Goal: Task Accomplishment & Management: Manage account settings

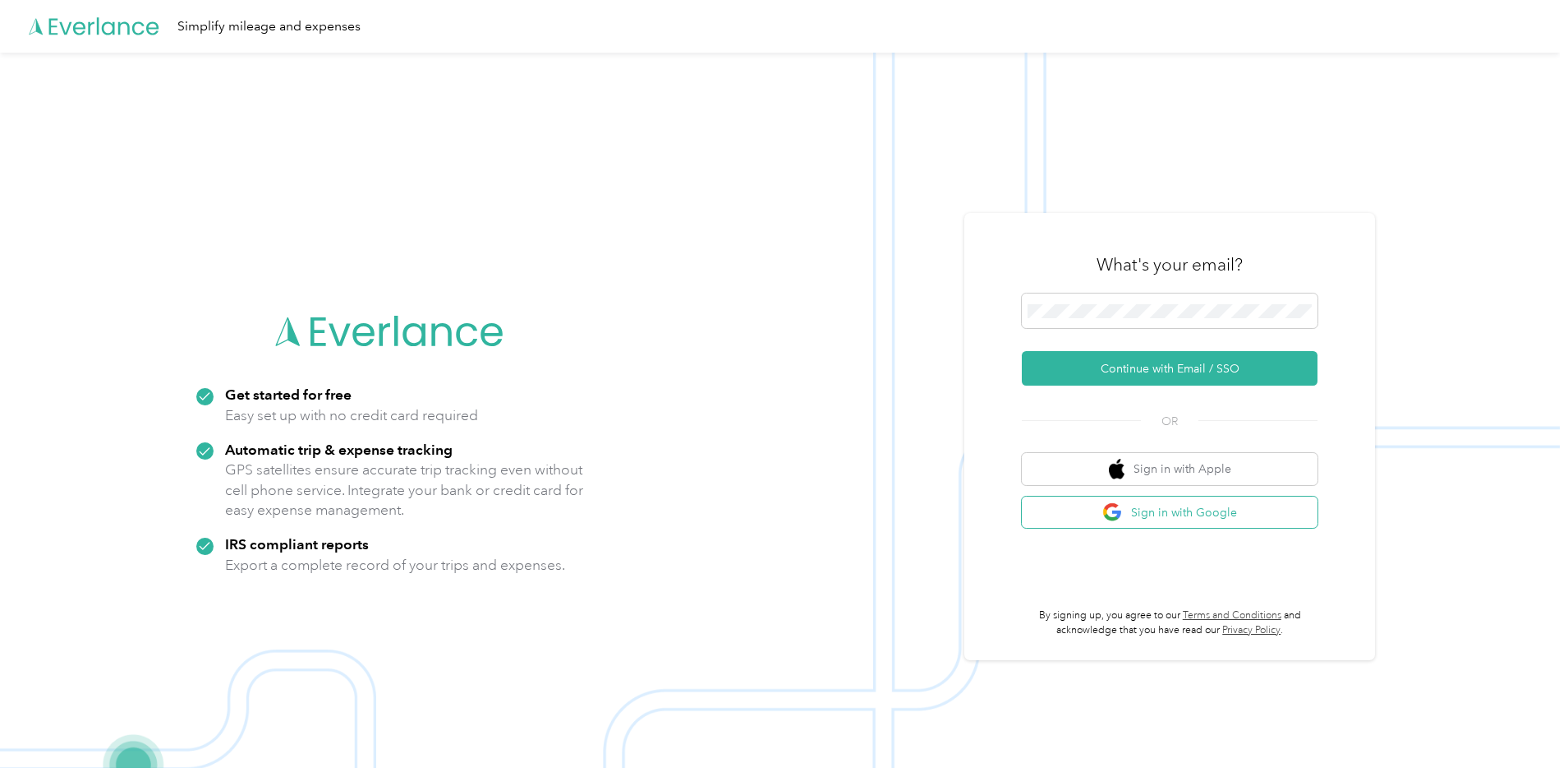
click at [1184, 514] on button "Sign in with Google" at bounding box center [1170, 512] width 295 height 32
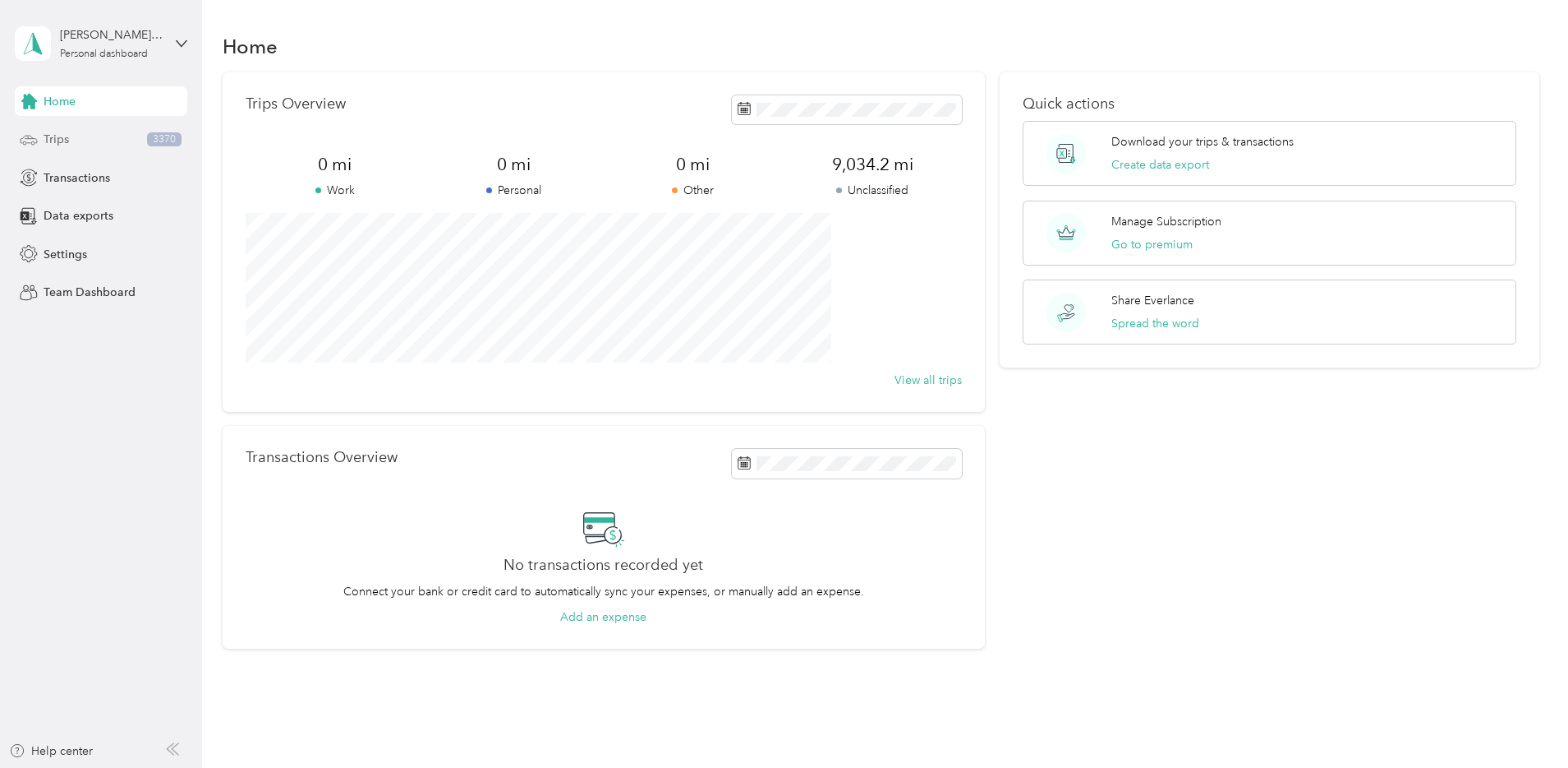
click at [94, 142] on div "Trips 3370" at bounding box center [101, 139] width 172 height 29
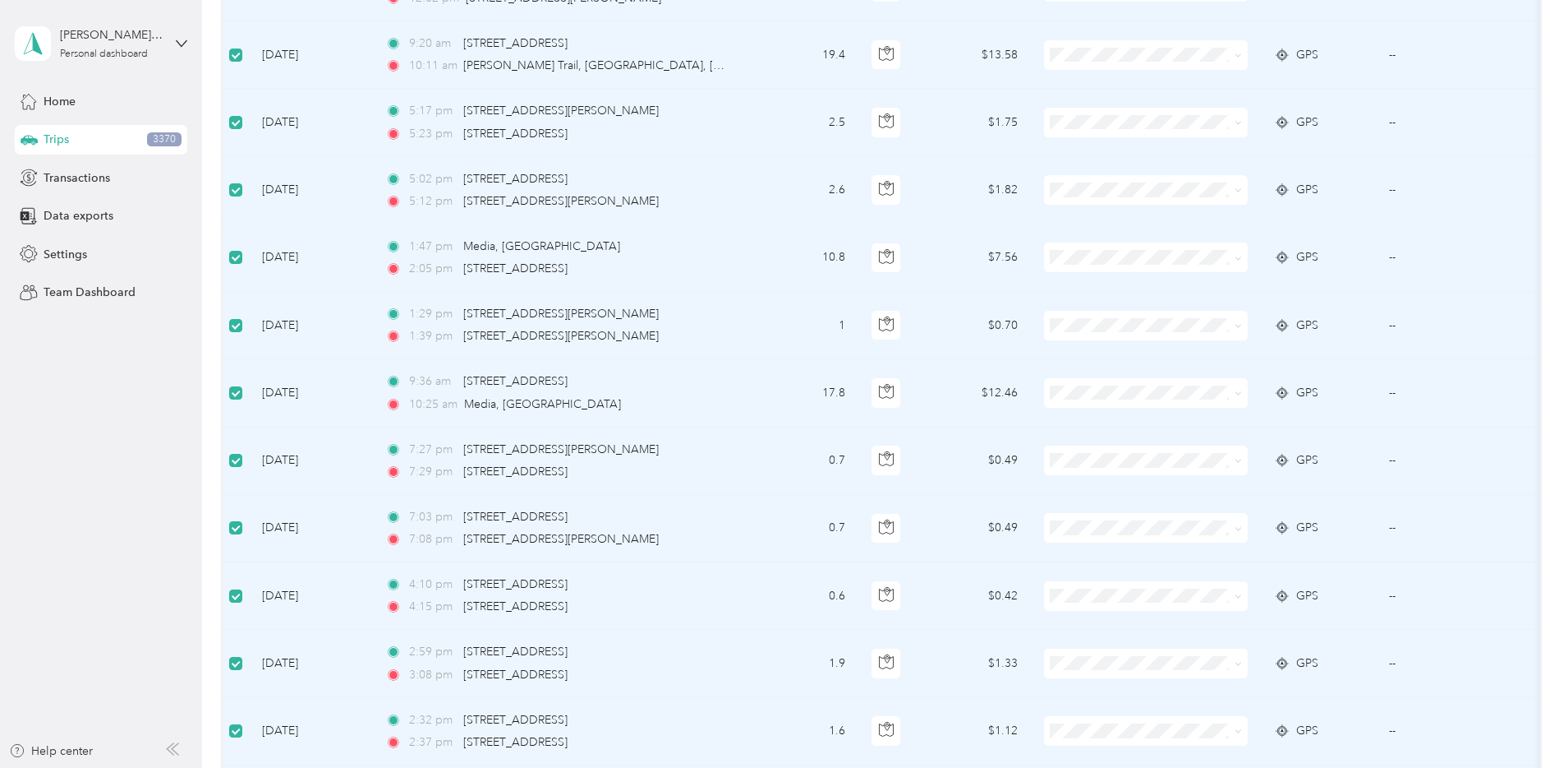
scroll to position [1495, 0]
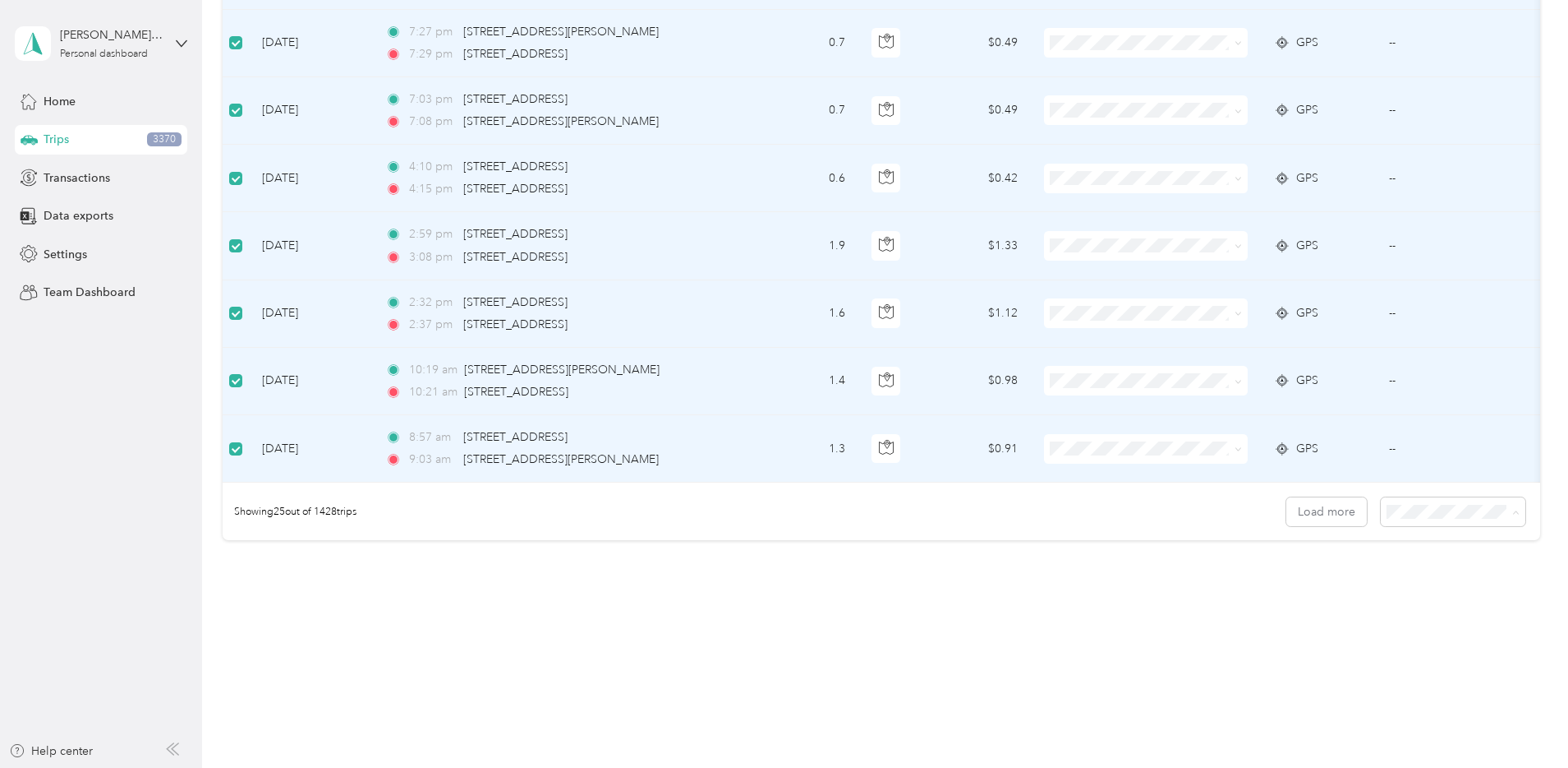
click at [1351, 598] on div "100 per load" at bounding box center [1340, 599] width 122 height 17
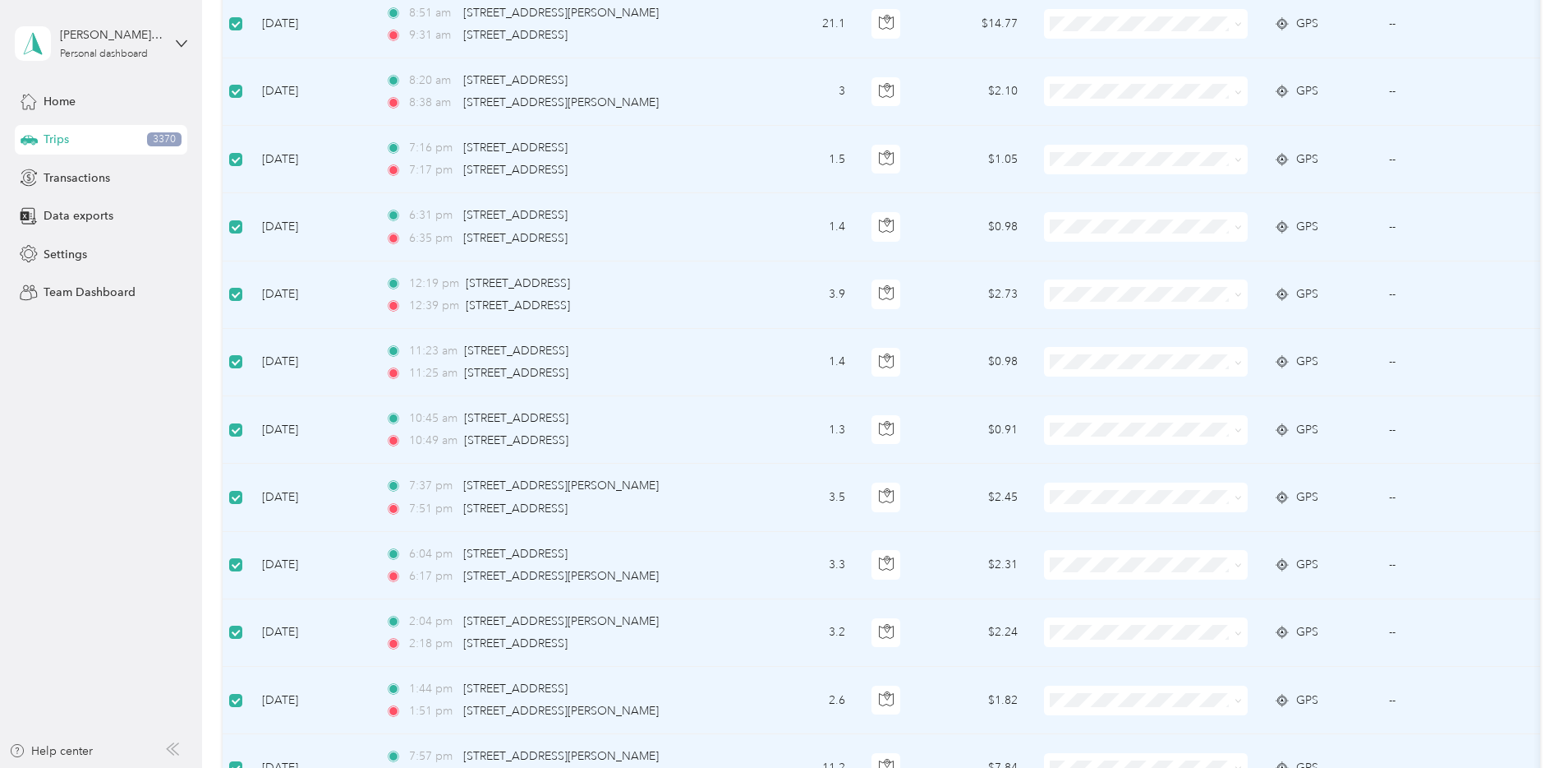
scroll to position [6566, 0]
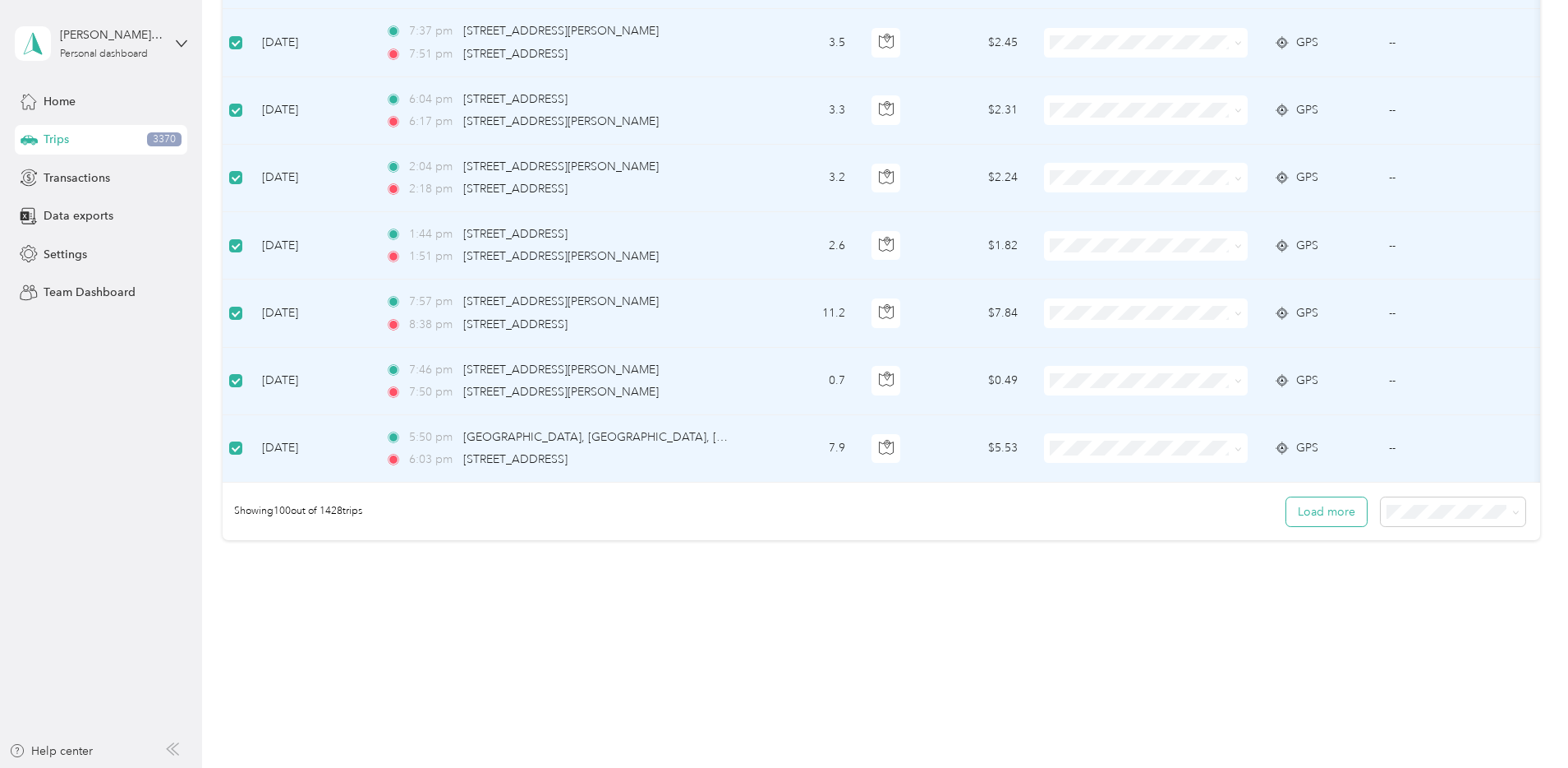
click at [1287, 512] on button "Load more" at bounding box center [1327, 511] width 81 height 28
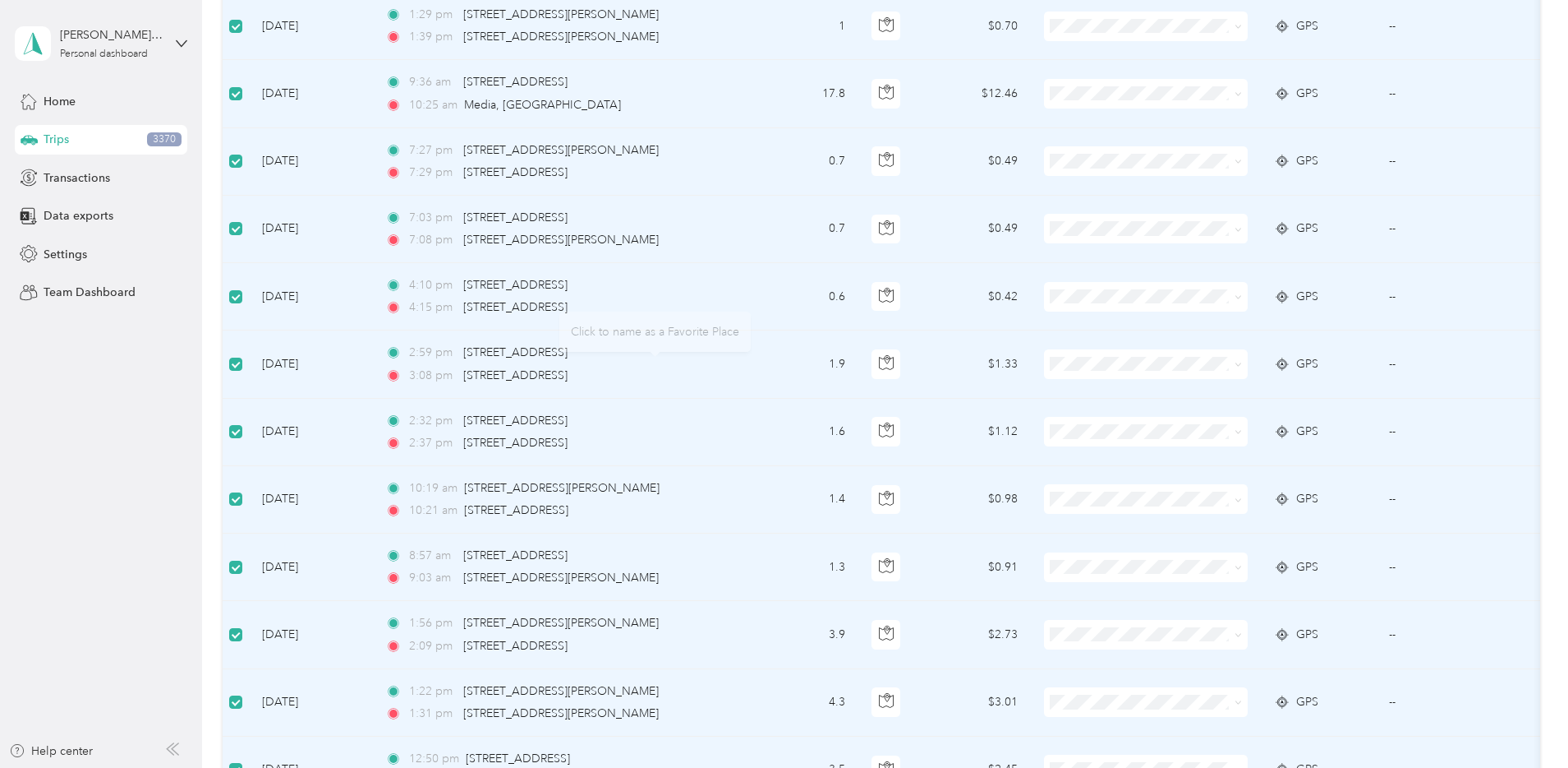
scroll to position [0, 0]
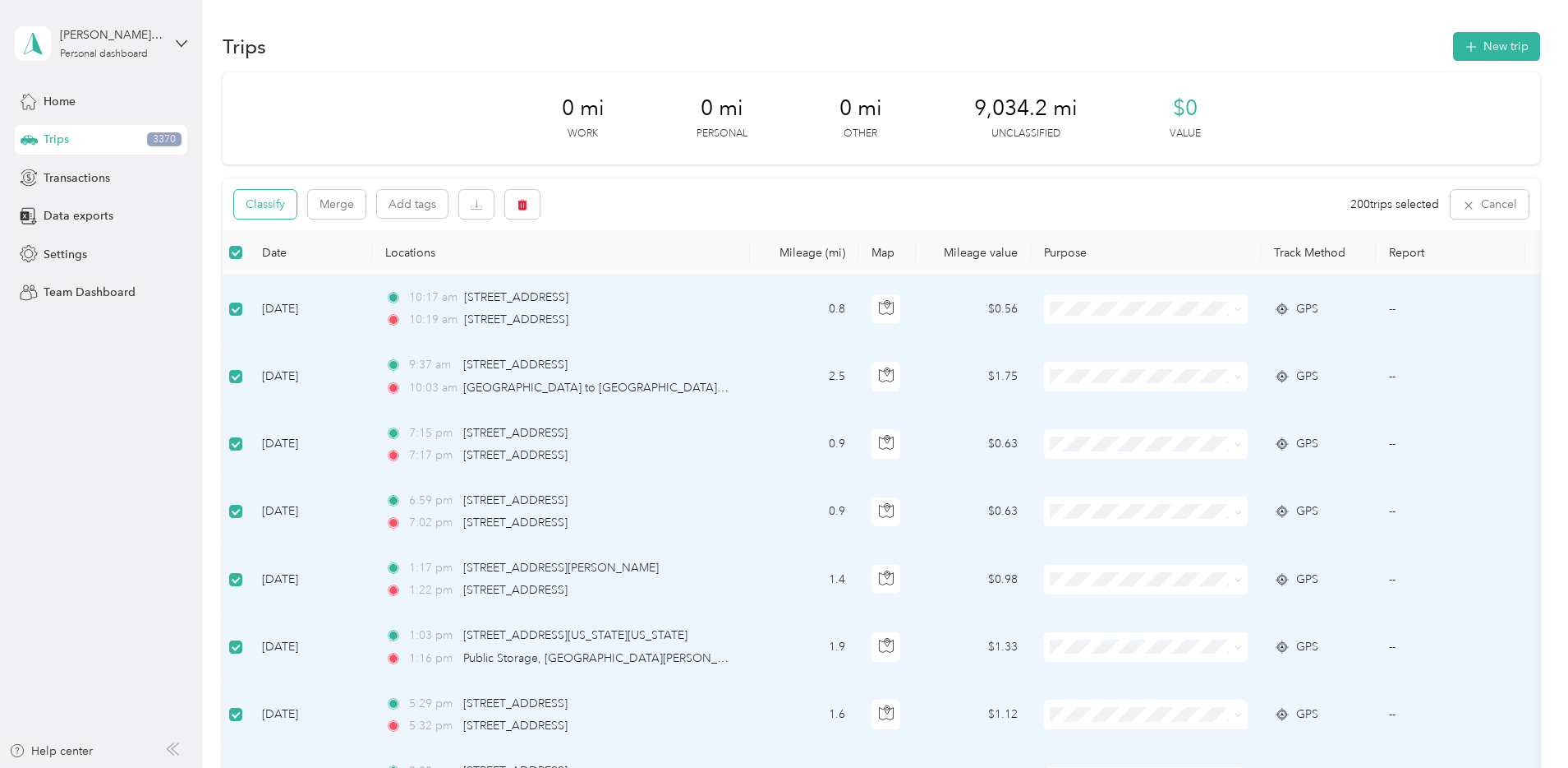
click at [296, 206] on button "Classify" at bounding box center [265, 204] width 62 height 28
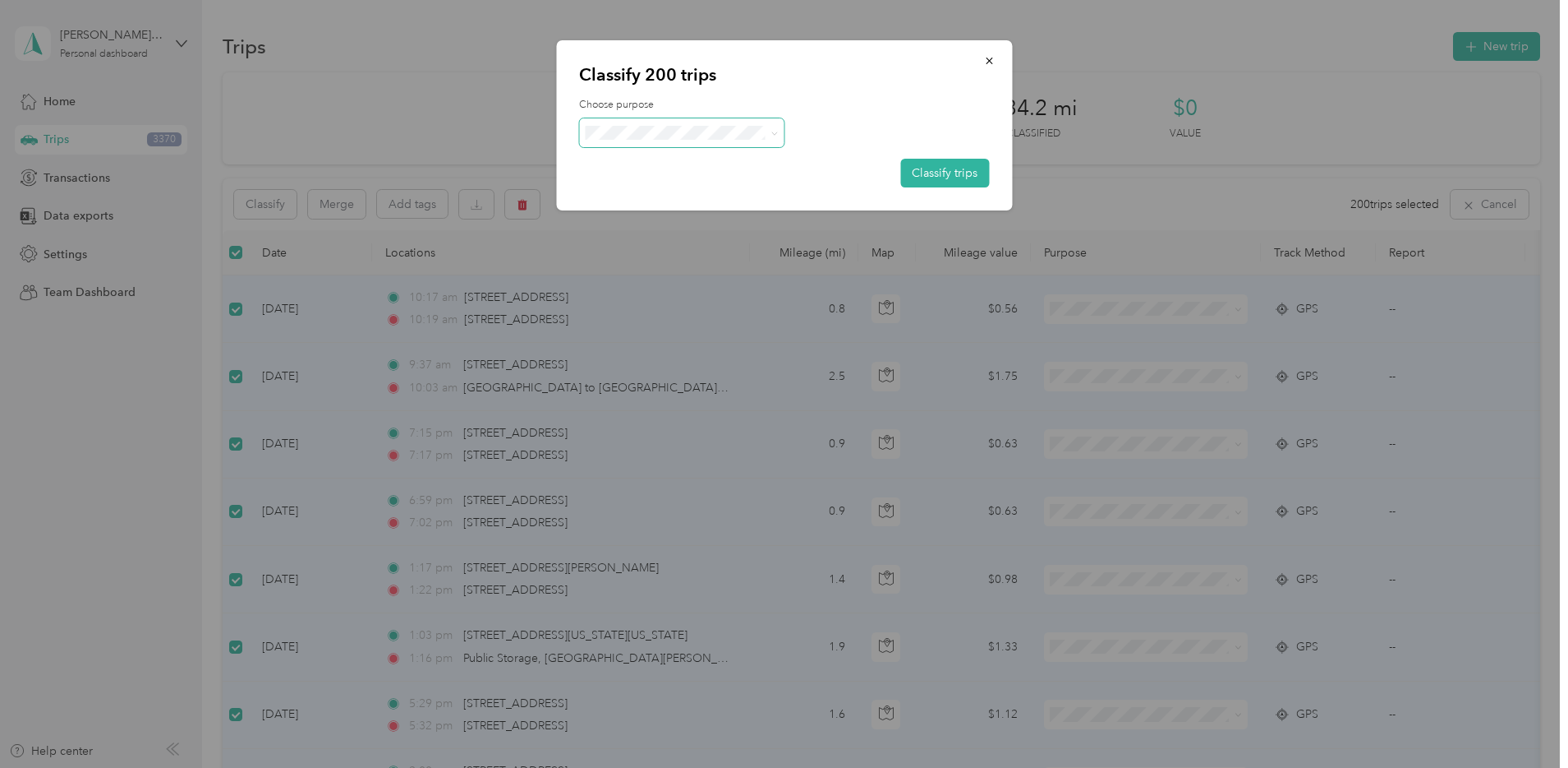
click at [699, 142] on span at bounding box center [682, 132] width 205 height 28
click at [780, 132] on span at bounding box center [682, 132] width 205 height 28
click at [771, 132] on icon at bounding box center [775, 133] width 7 height 7
click at [682, 223] on span "Trimlight" at bounding box center [697, 218] width 153 height 17
click at [934, 180] on button "Classify trips" at bounding box center [945, 173] width 89 height 28
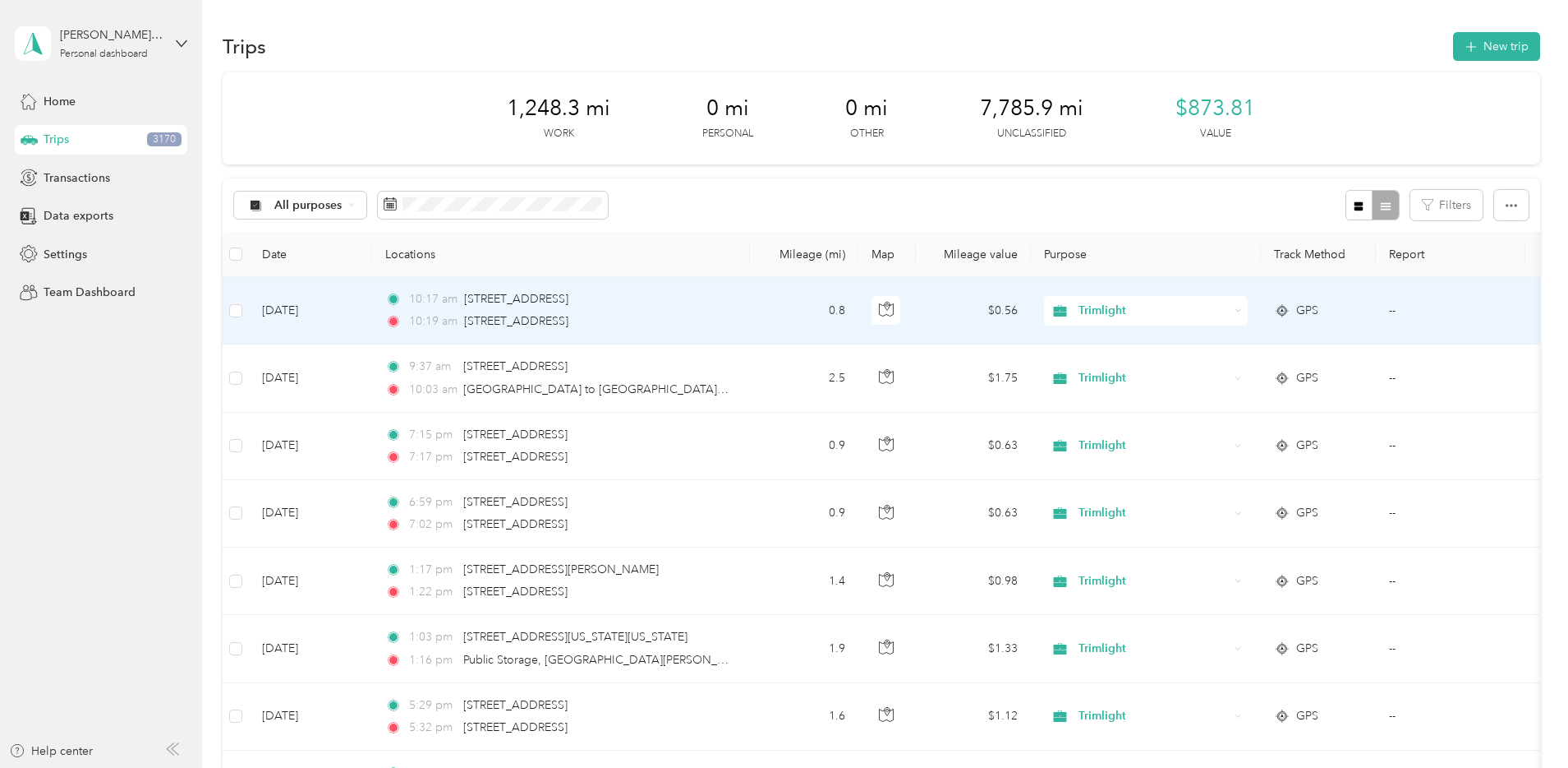
click at [372, 303] on td "[DATE]" at bounding box center [311, 311] width 123 height 67
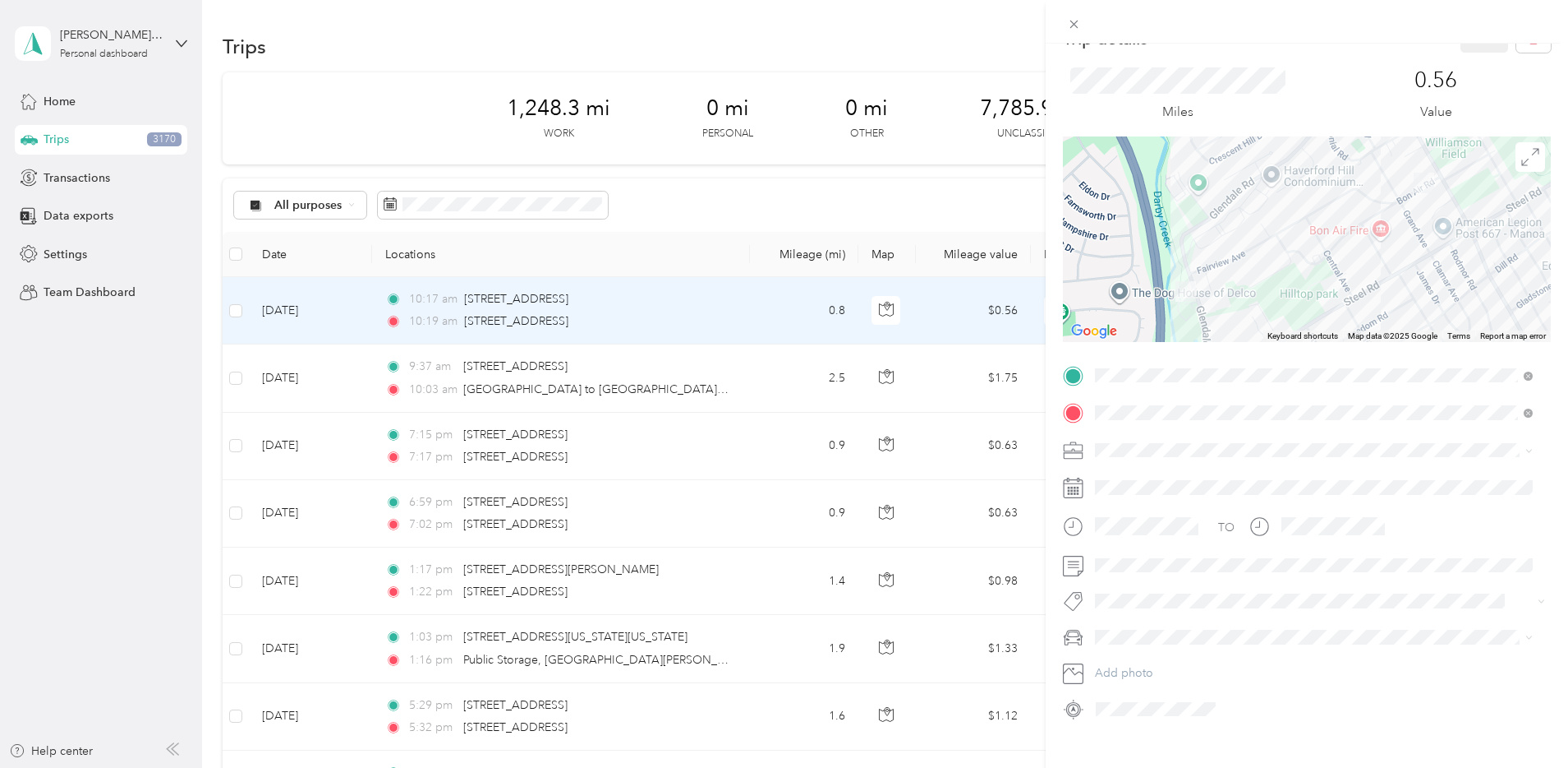
scroll to position [58, 0]
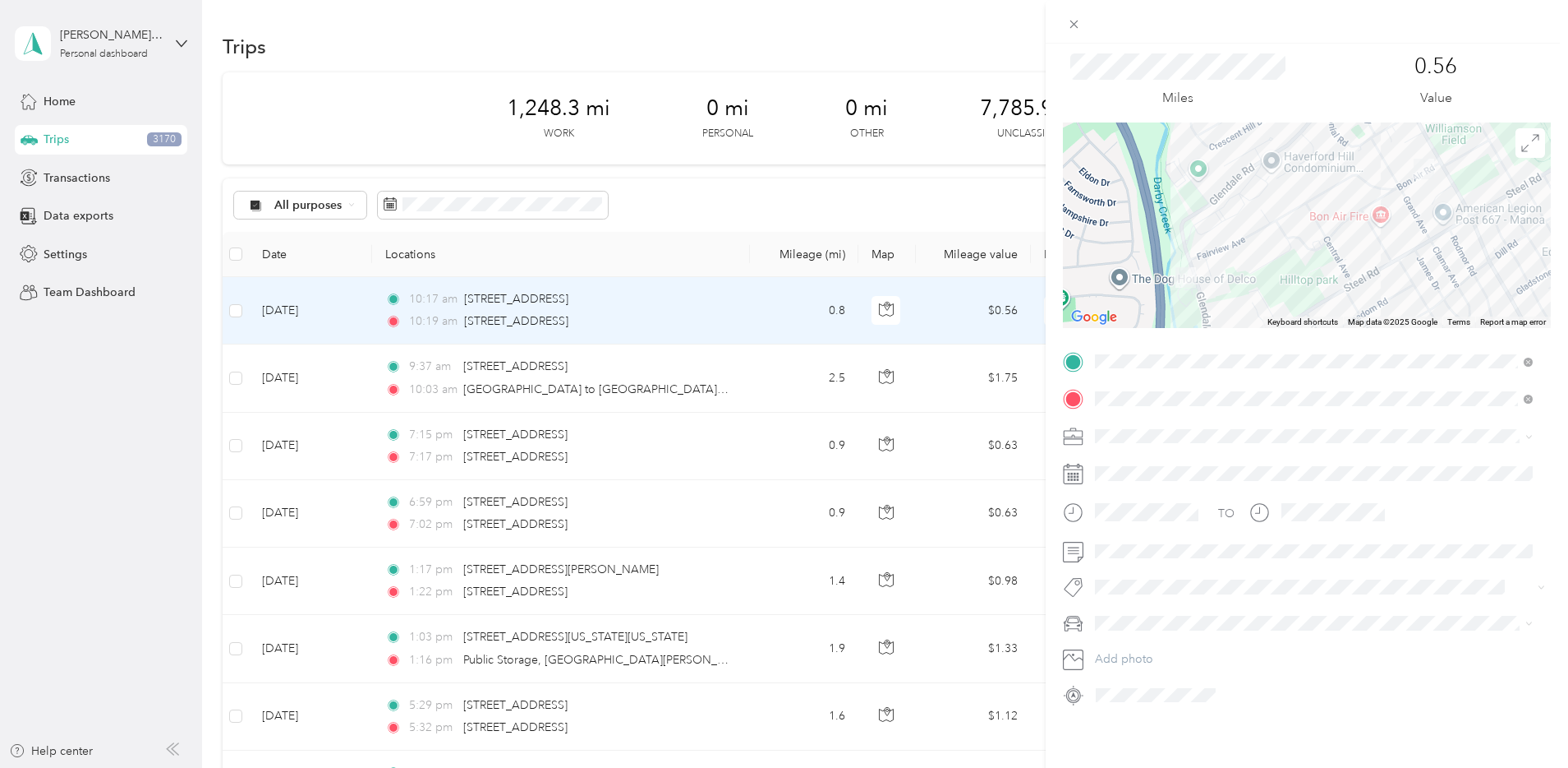
click at [837, 202] on div "Trip details Save This trip cannot be edited because it is either under review,…" at bounding box center [784, 384] width 1568 height 768
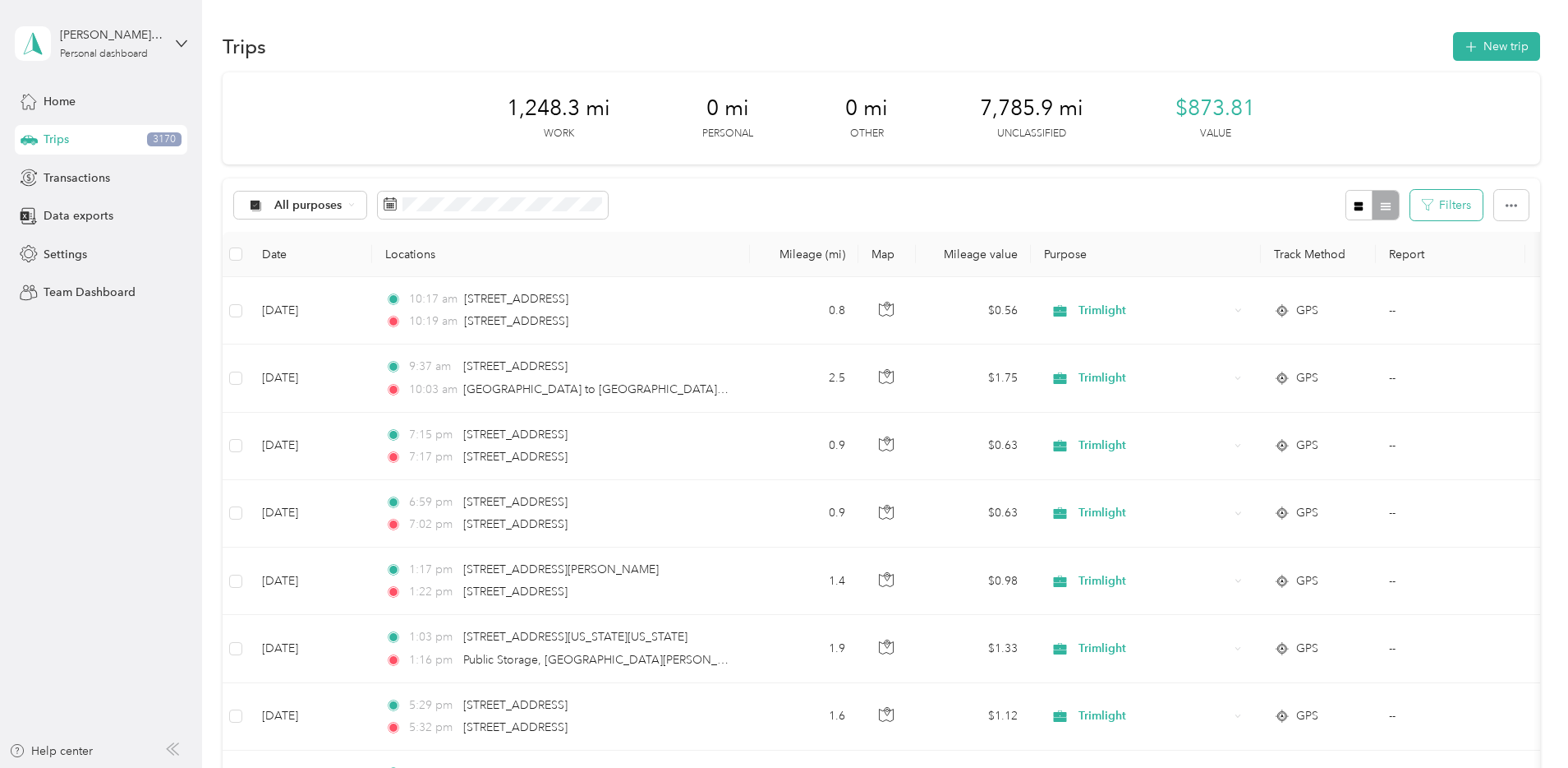
click at [1411, 202] on button "Filters" at bounding box center [1446, 205] width 72 height 30
click at [1305, 280] on span at bounding box center [1285, 273] width 145 height 27
click at [1414, 207] on div "All purposes Filters" at bounding box center [881, 205] width 1318 height 53
click at [1494, 206] on button "button" at bounding box center [1511, 205] width 35 height 30
click at [813, 180] on div "All purposes Filters" at bounding box center [881, 205] width 1318 height 53
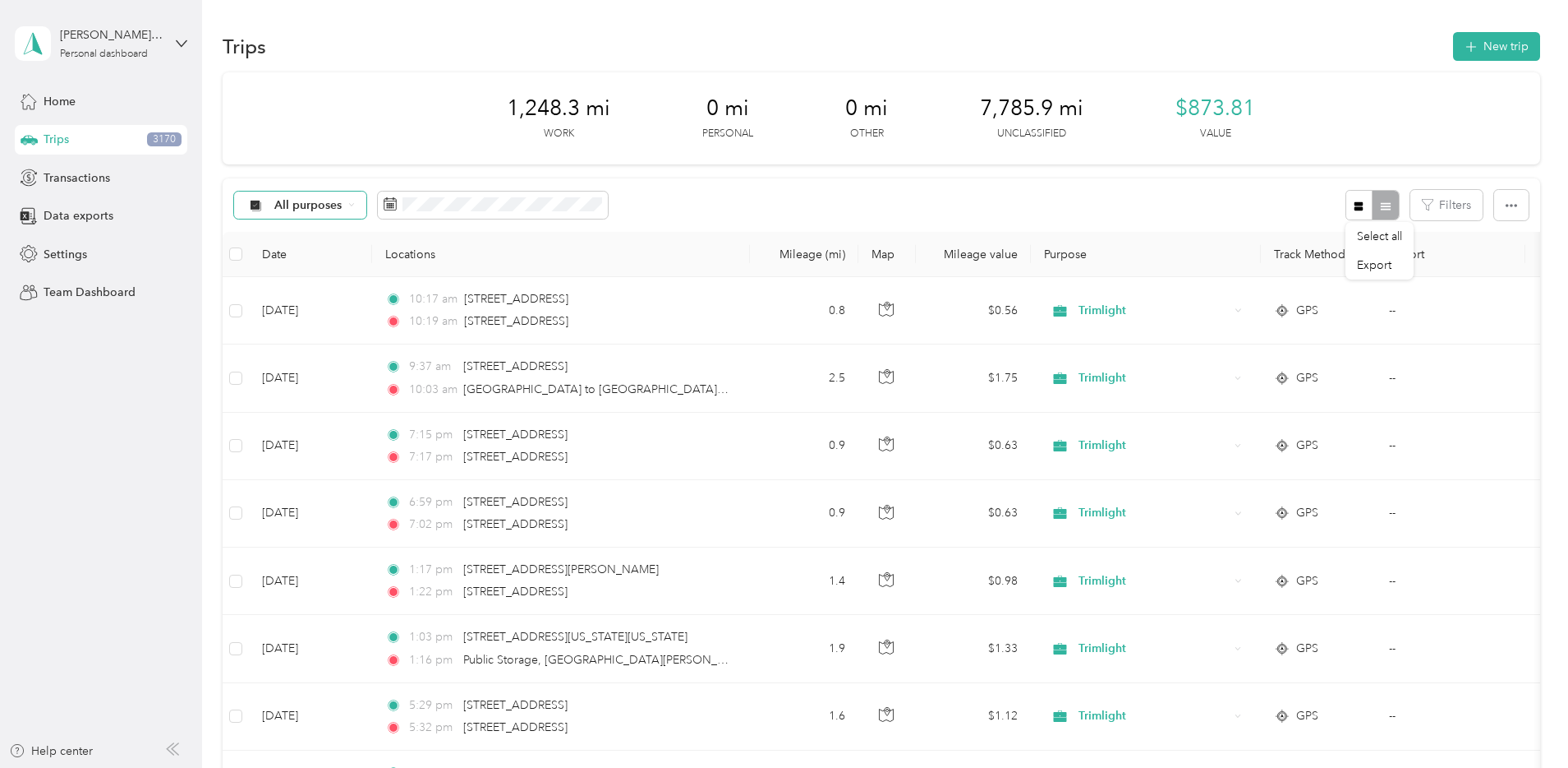
click at [343, 209] on span "All purposes" at bounding box center [308, 205] width 68 height 12
click at [422, 259] on span "Unclassified" at bounding box center [424, 263] width 80 height 17
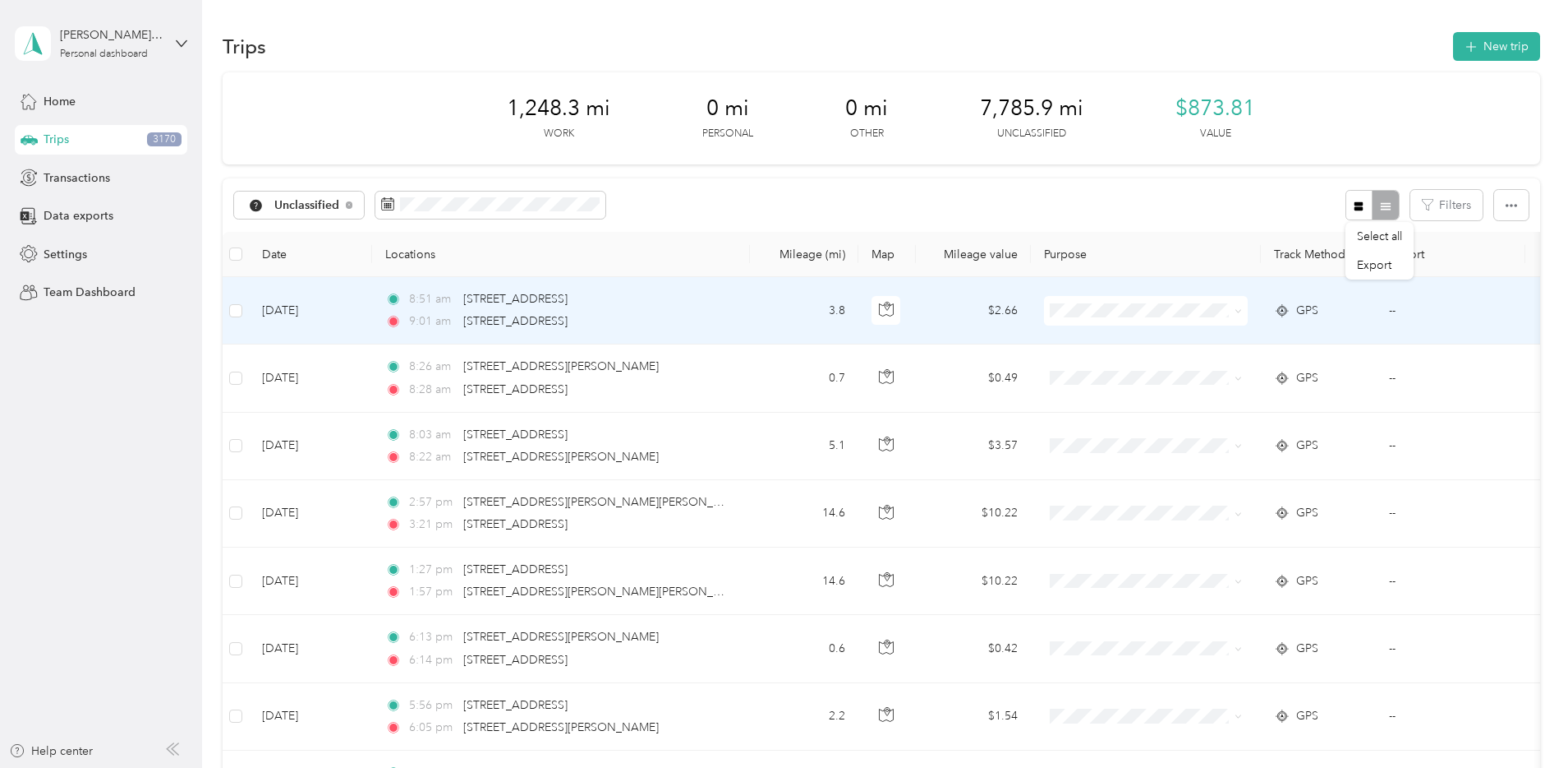
click at [372, 307] on td "[DATE]" at bounding box center [311, 311] width 123 height 67
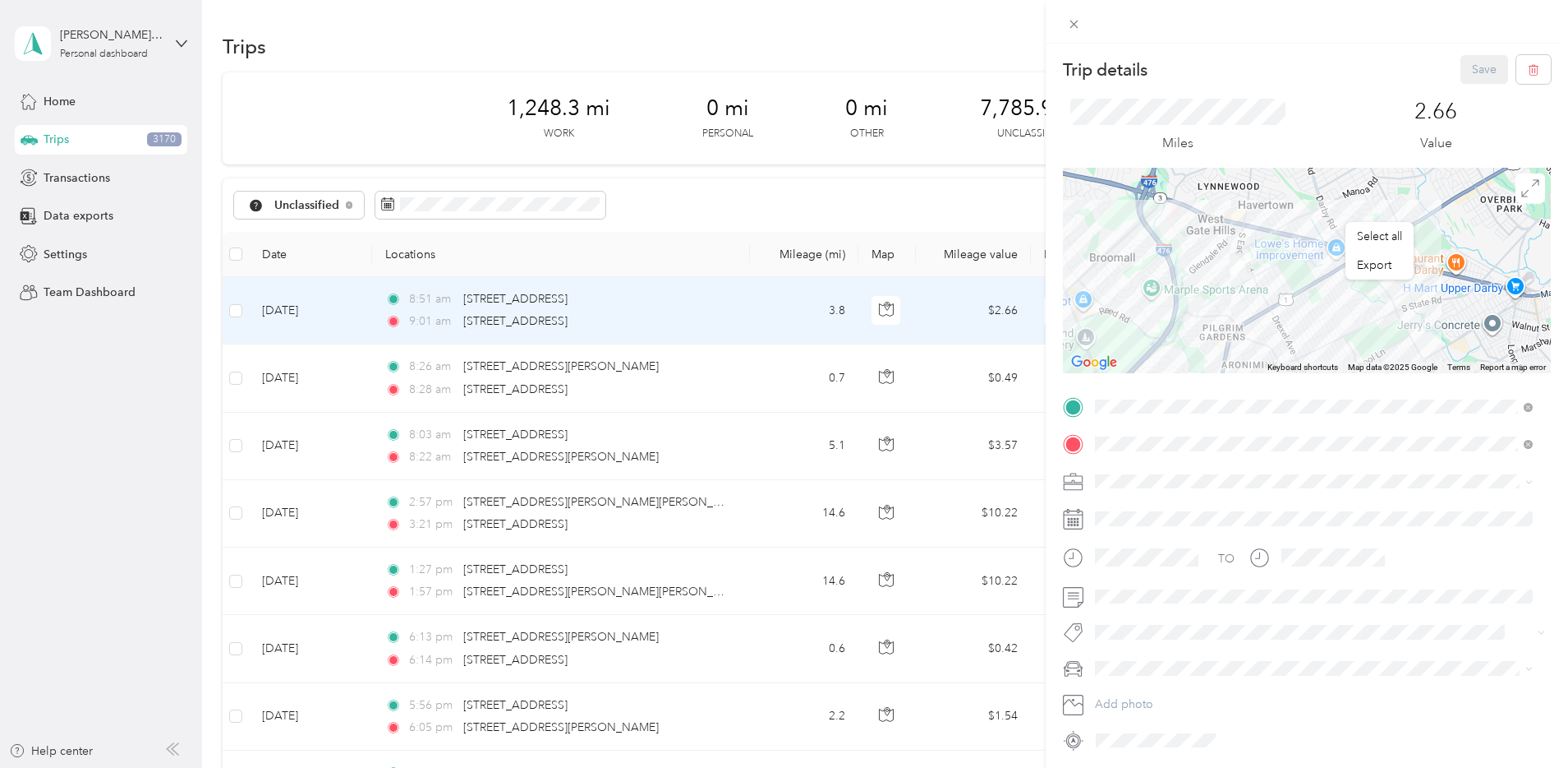
click at [1162, 545] on li "Personal" at bounding box center [1314, 539] width 449 height 28
click at [640, 372] on div "Trip details Save This trip cannot be edited because it is either under review,…" at bounding box center [784, 384] width 1568 height 768
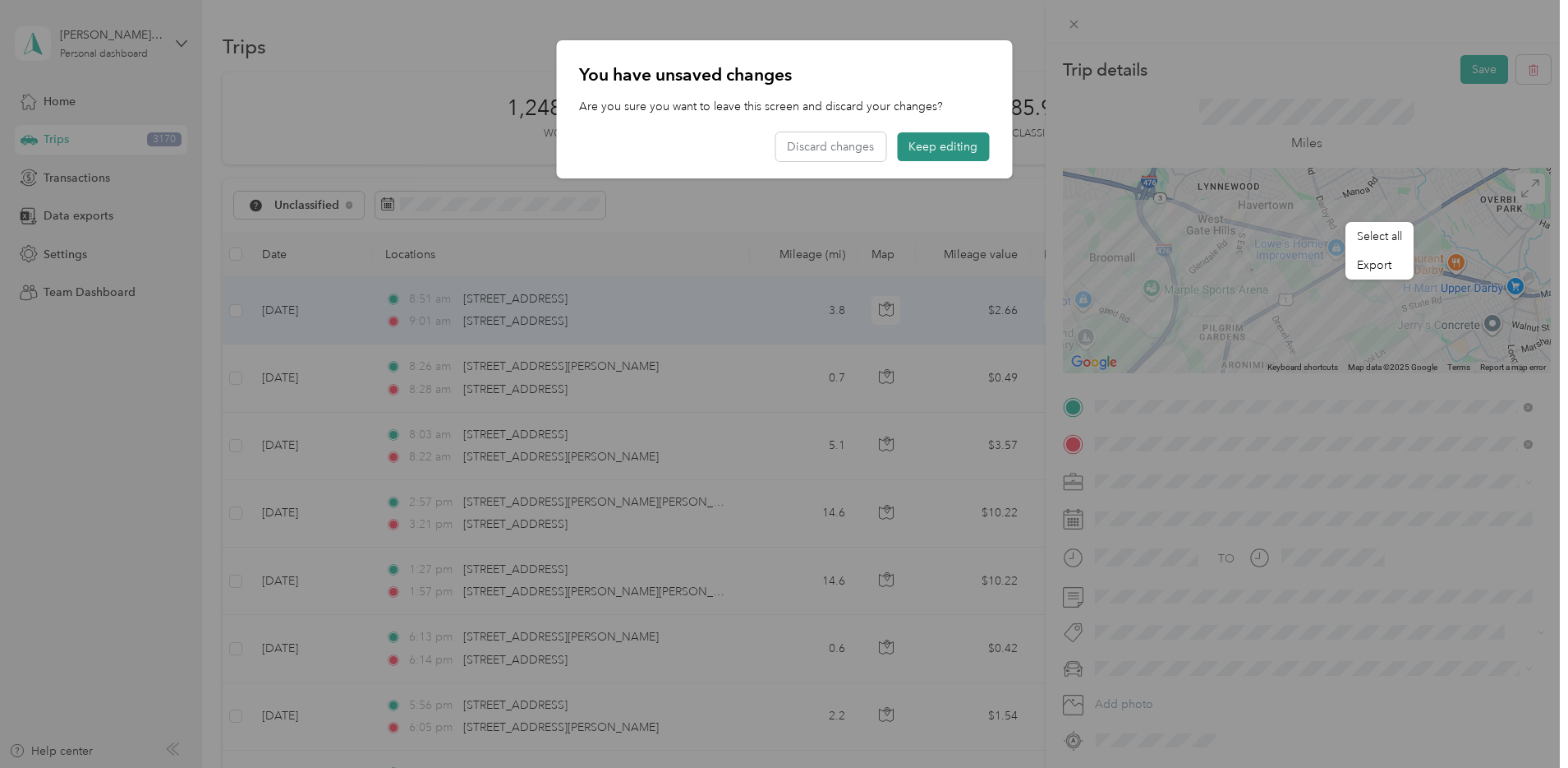
click at [923, 153] on button "Keep editing" at bounding box center [943, 146] width 92 height 28
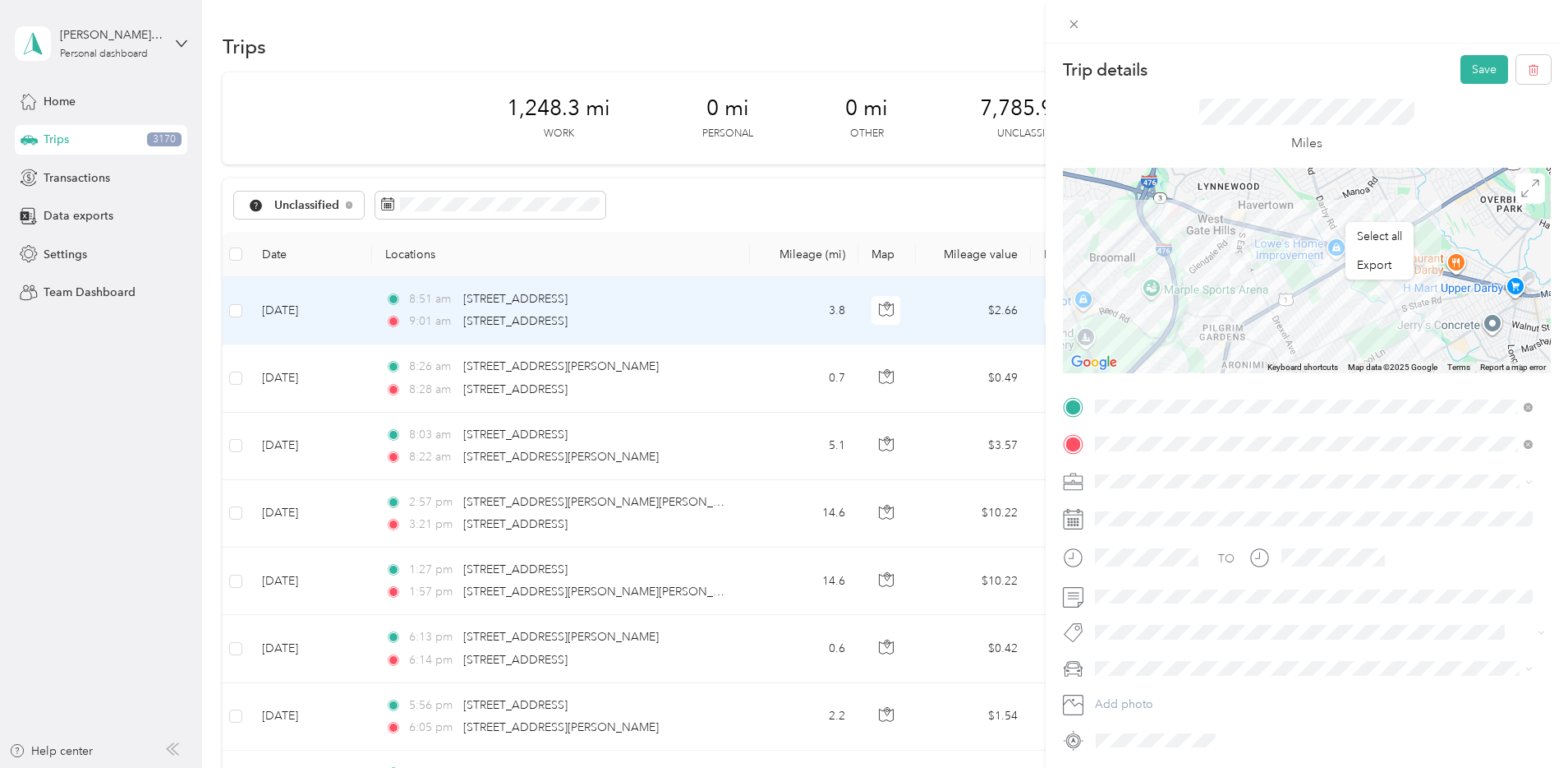
click at [1501, 74] on div "Save" at bounding box center [1506, 69] width 91 height 28
click at [1482, 71] on button "Save" at bounding box center [1485, 69] width 48 height 28
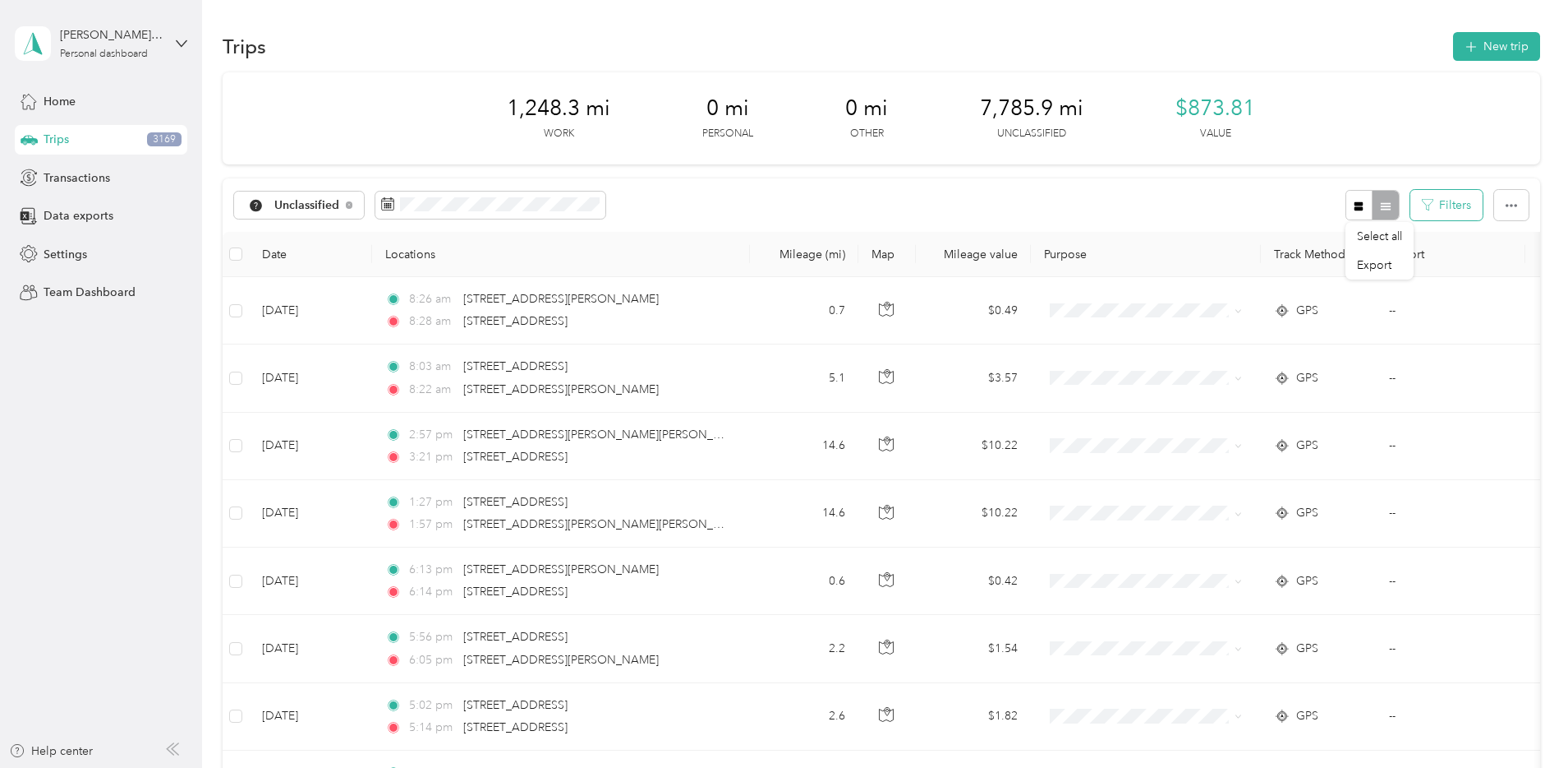
click at [1411, 208] on button "Filters" at bounding box center [1446, 205] width 72 height 30
click at [1494, 211] on button "button" at bounding box center [1511, 205] width 35 height 30
click at [934, 194] on div "Unclassified Filters" at bounding box center [881, 205] width 1318 height 53
